Goal: Find contact information: Find contact information

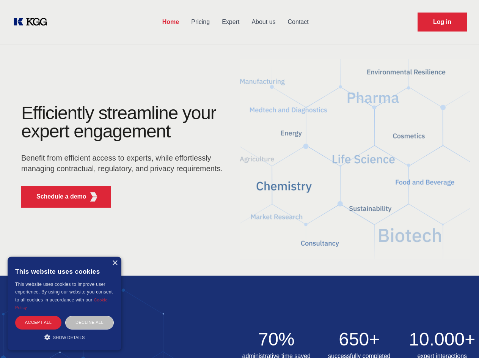
click at [240, 179] on div "Efficiently streamline your expert engagement Benefit from efficient access to …" at bounding box center [124, 159] width 231 height 110
click at [57, 197] on p "Schedule a demo" at bounding box center [61, 196] width 50 height 9
click at [115, 263] on div "× This website uses cookies This website uses cookies to improve user experienc…" at bounding box center [65, 304] width 114 height 94
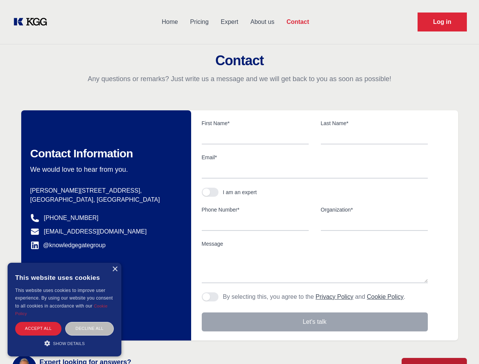
click at [38, 322] on div "Accept all" at bounding box center [38, 328] width 46 height 13
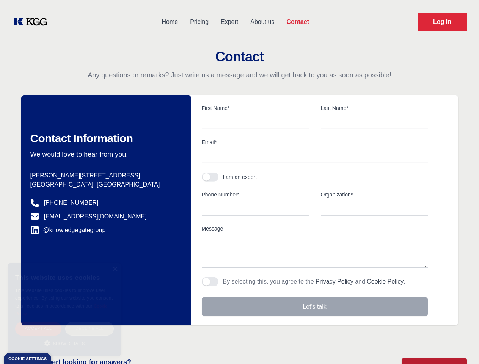
click at [90, 322] on div "Decline all" at bounding box center [89, 328] width 49 height 13
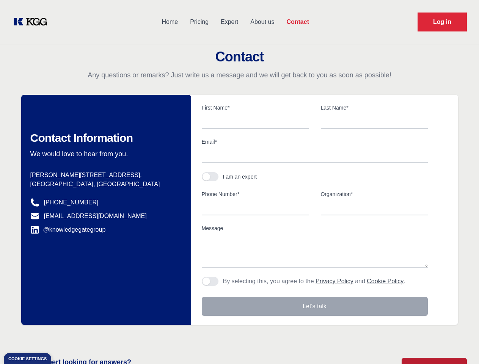
click at [65, 337] on main "Contact Any questions or remarks? Just write us a message and we will get back …" at bounding box center [239, 197] width 479 height 395
